Goal: Transaction & Acquisition: Purchase product/service

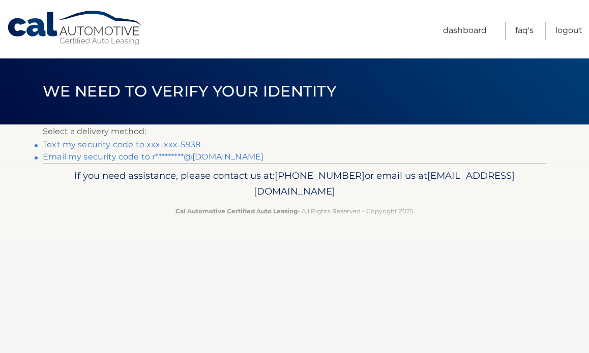
click at [145, 147] on link "Text my security code to xxx-xxx-5938" at bounding box center [122, 145] width 158 height 10
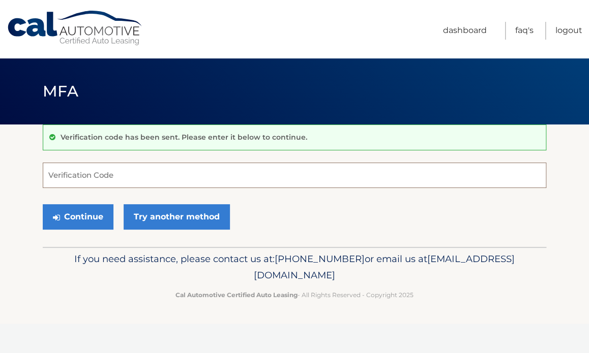
click at [172, 177] on input "Verification Code" at bounding box center [295, 175] width 504 height 25
type input "487905"
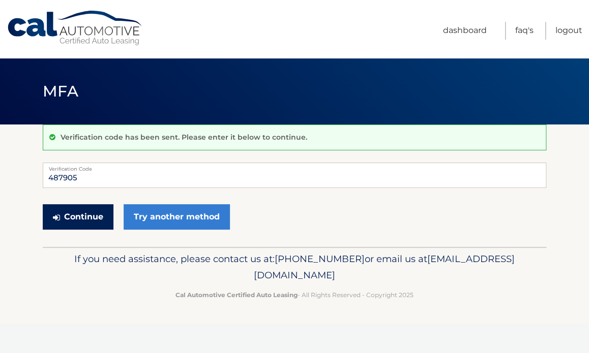
click at [81, 219] on button "Continue" at bounding box center [78, 216] width 71 height 25
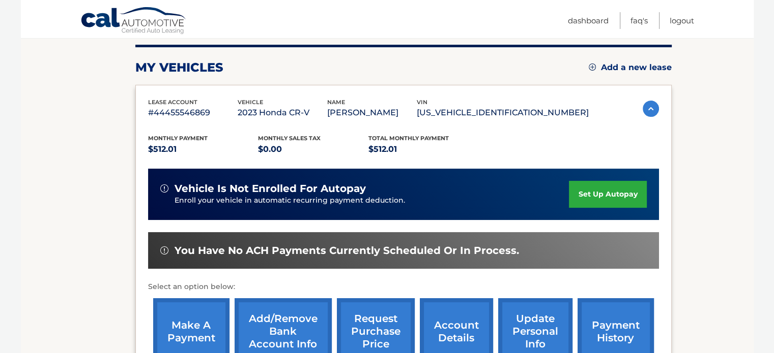
scroll to position [182, 0]
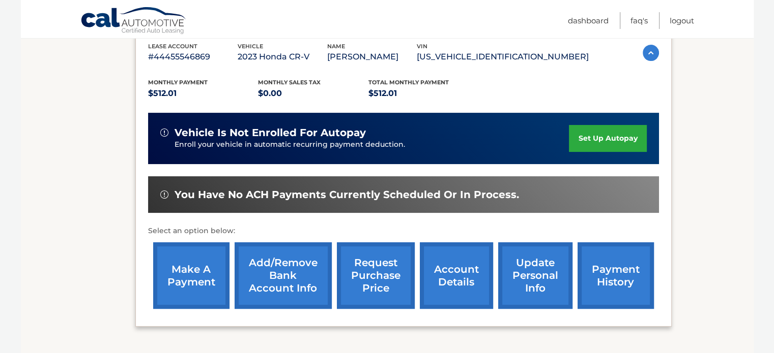
click at [200, 291] on link "make a payment" at bounding box center [191, 276] width 76 height 67
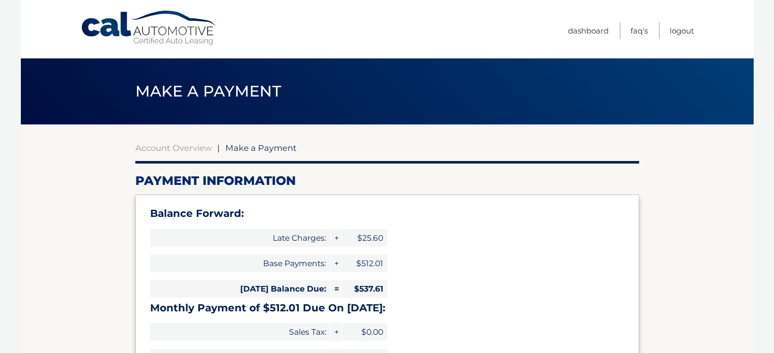
select select "ODI1MjNkZjktYWFlMC00MDE0LWJiNjQtMDgxN2M4MDNjNTFk"
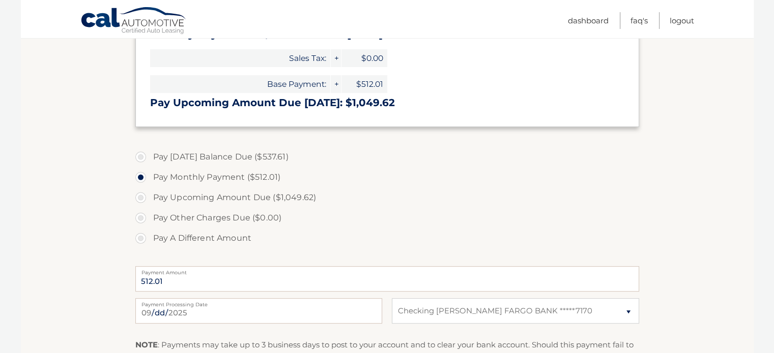
scroll to position [275, 0]
click at [146, 168] on label "Pay Monthly Payment ($512.01)" at bounding box center [387, 177] width 504 height 20
click at [146, 168] on input "Pay Monthly Payment ($512.01)" at bounding box center [144, 175] width 10 height 16
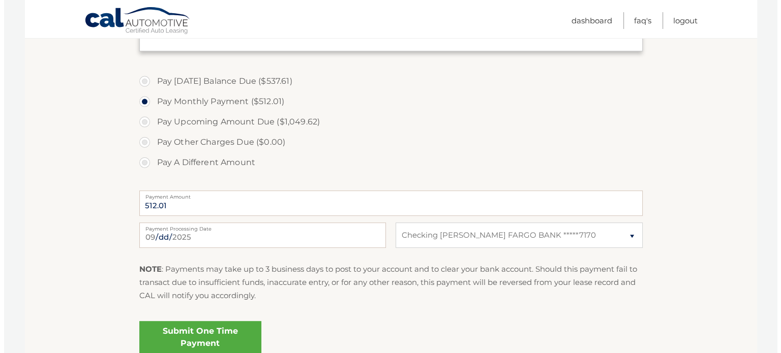
scroll to position [351, 0]
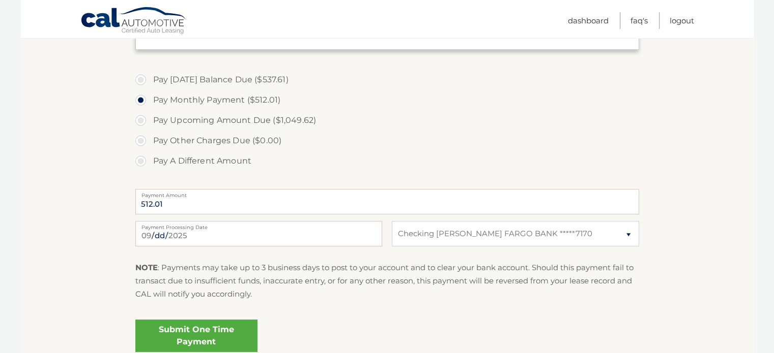
click at [297, 240] on input "[DATE]" at bounding box center [258, 233] width 247 height 25
type input "2025-09-27"
click at [199, 339] on link "Submit One Time Payment" at bounding box center [196, 336] width 122 height 33
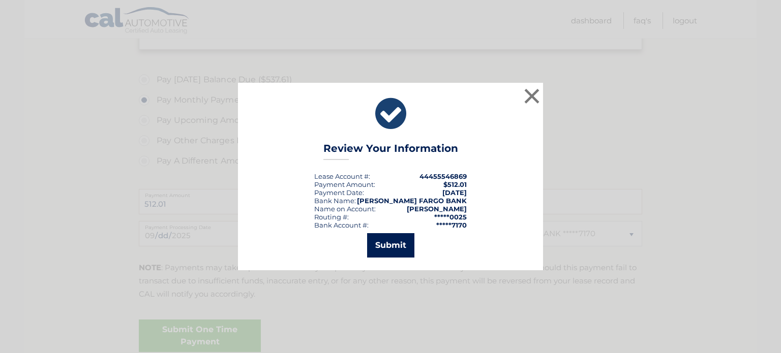
click at [394, 250] on button "Submit" at bounding box center [390, 245] width 47 height 24
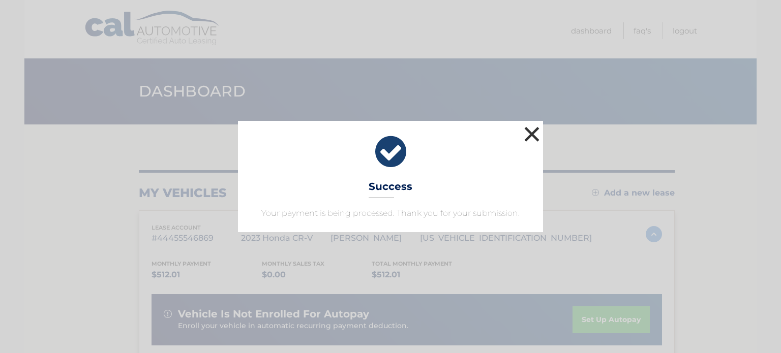
click at [534, 135] on button "×" at bounding box center [532, 134] width 20 height 20
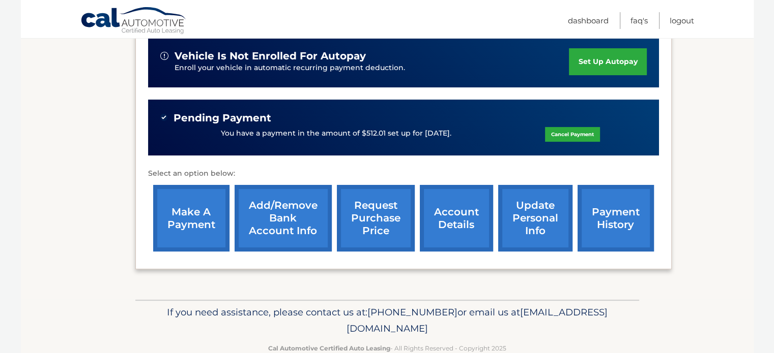
scroll to position [258, 0]
click at [196, 232] on link "make a payment" at bounding box center [191, 218] width 76 height 67
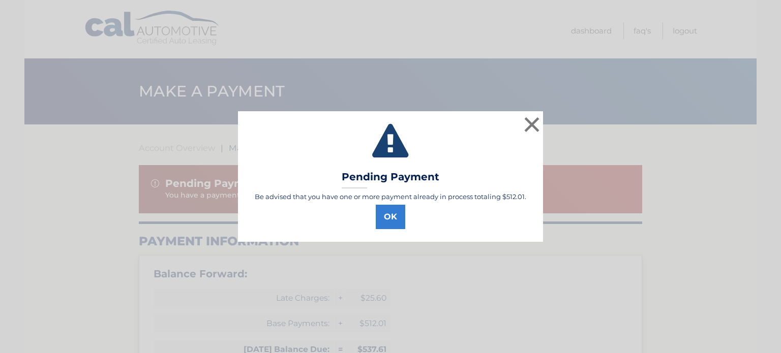
select select "ODI1MjNkZjktYWFlMC00MDE0LWJiNjQtMDgxN2M4MDNjNTFk"
click at [390, 224] on button "OK" at bounding box center [390, 217] width 29 height 24
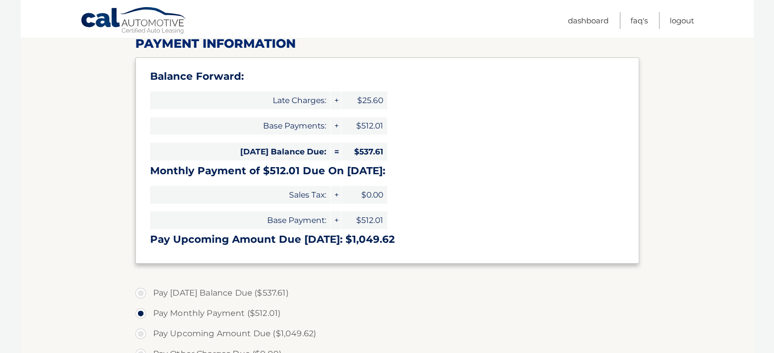
scroll to position [193, 0]
